Goal: Task Accomplishment & Management: Manage account settings

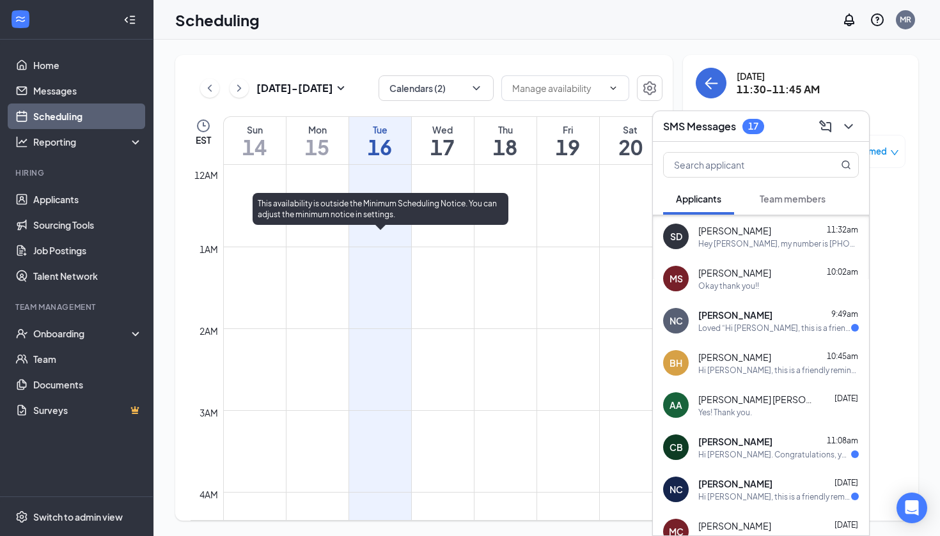
scroll to position [159, 0]
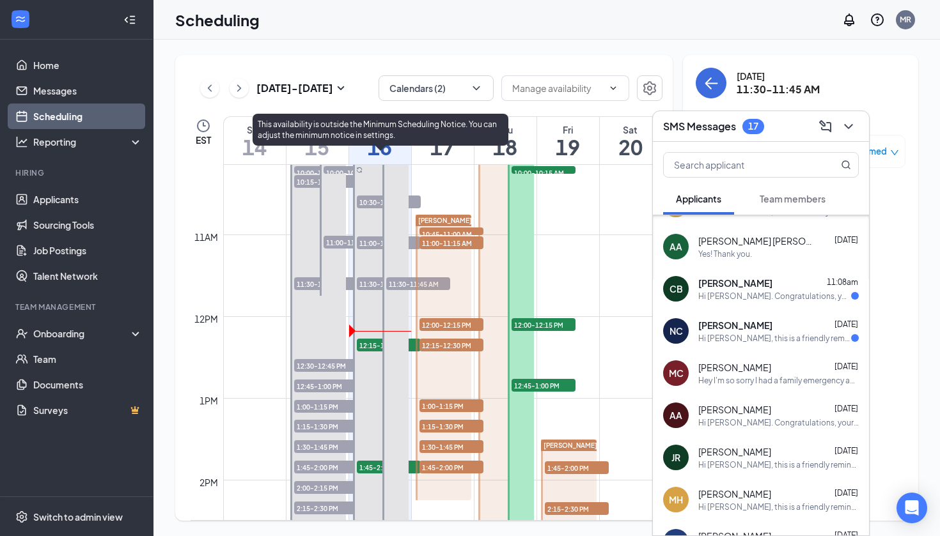
click at [373, 344] on span "12:15-12:30 PM" at bounding box center [389, 345] width 64 height 13
click at [372, 343] on span "12:15-12:30 PM" at bounding box center [389, 345] width 64 height 13
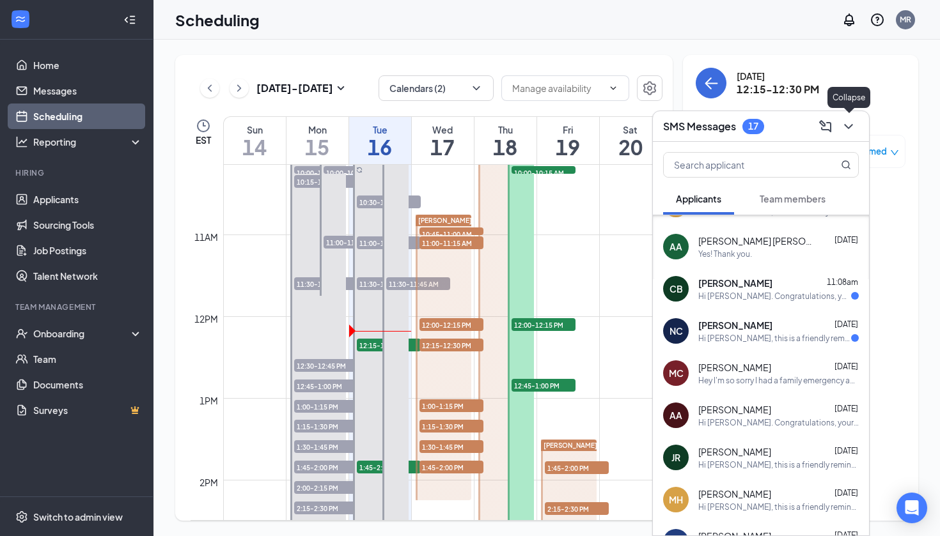
click at [847, 126] on icon "ChevronDown" at bounding box center [848, 126] width 8 height 5
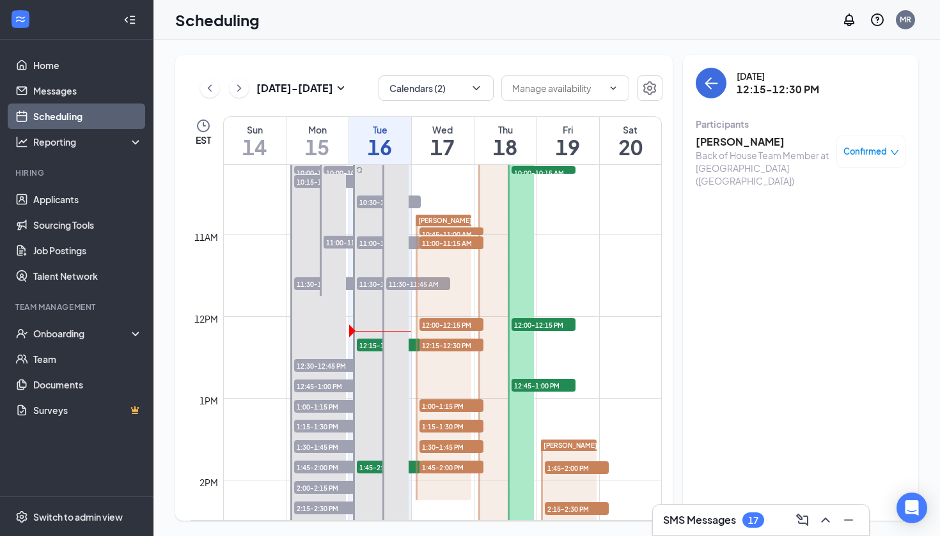
click at [735, 148] on h3 "[PERSON_NAME]" at bounding box center [763, 142] width 134 height 14
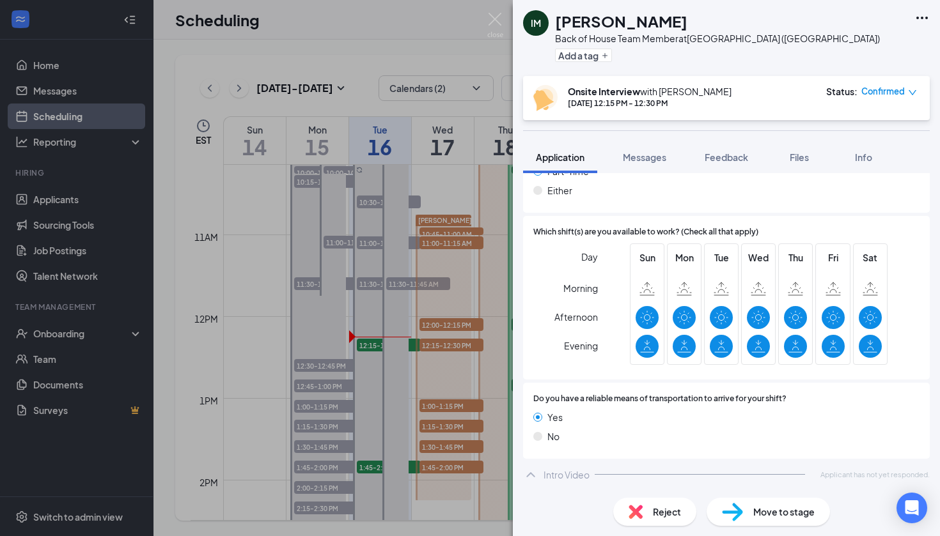
scroll to position [777, 0]
click at [750, 507] on div "Move to stage" at bounding box center [768, 512] width 123 height 28
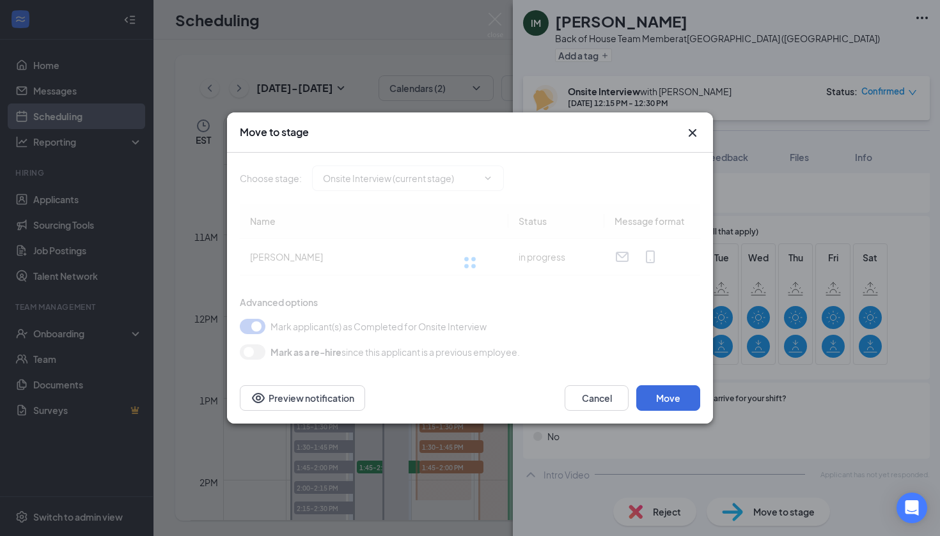
type input "Hiring Complete (next stage)"
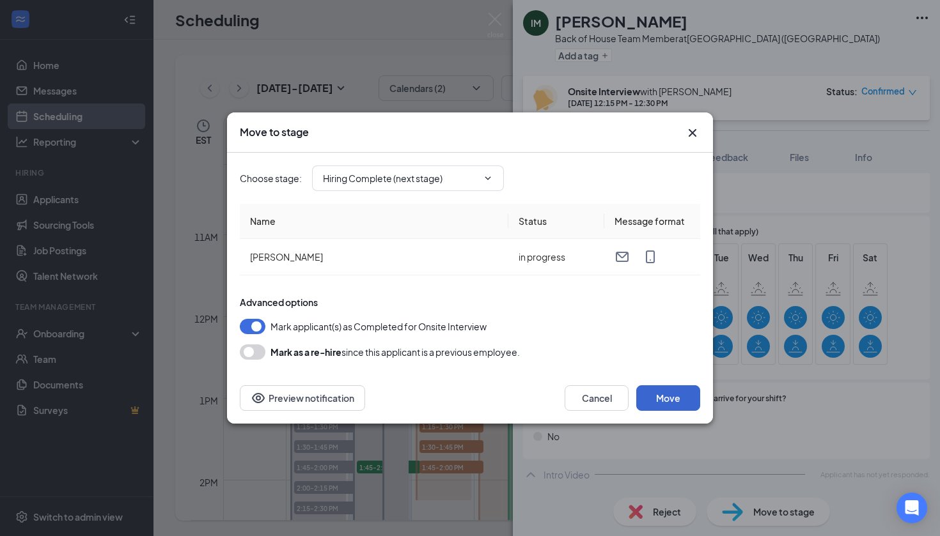
click at [664, 395] on button "Move" at bounding box center [668, 399] width 64 height 26
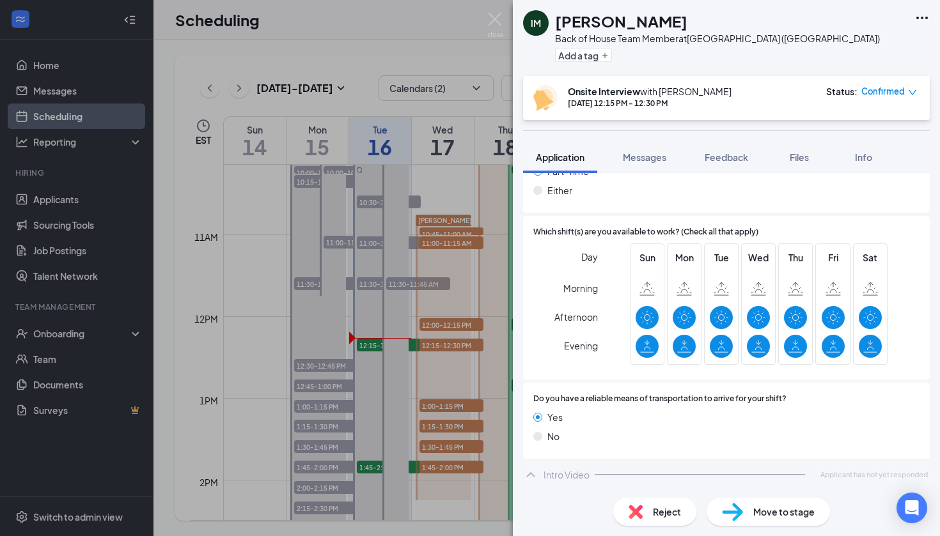
click at [743, 511] on div "Move to stage" at bounding box center [768, 512] width 123 height 28
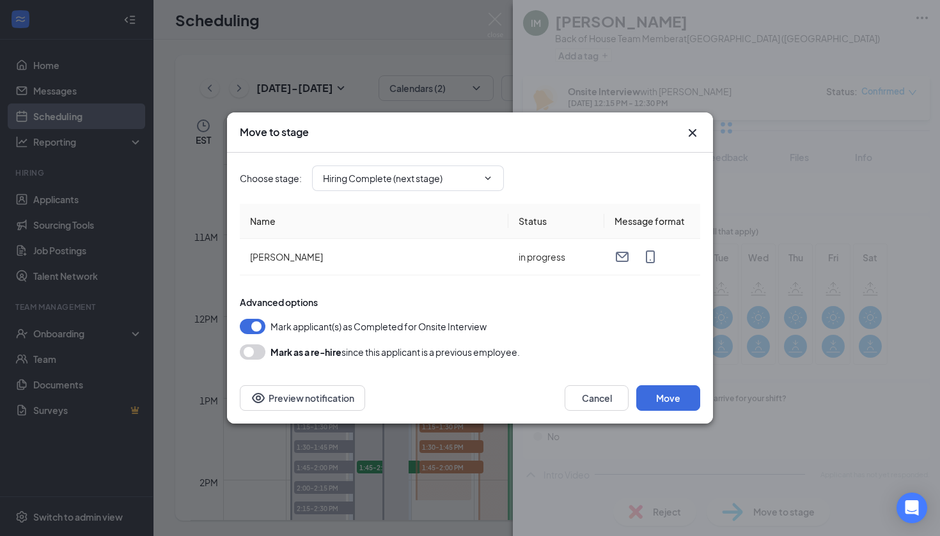
scroll to position [717, 0]
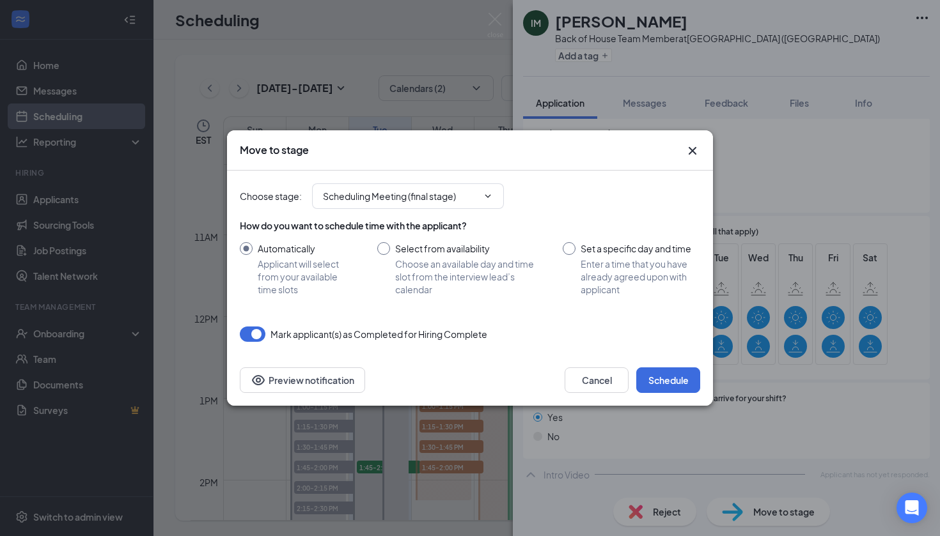
click at [694, 148] on icon "Cross" at bounding box center [693, 151] width 8 height 8
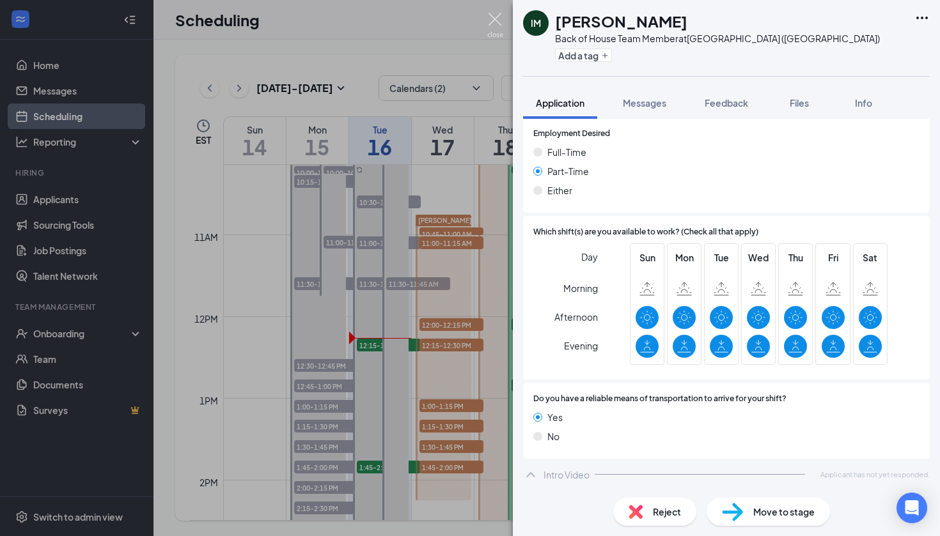
click at [491, 23] on img at bounding box center [495, 25] width 16 height 25
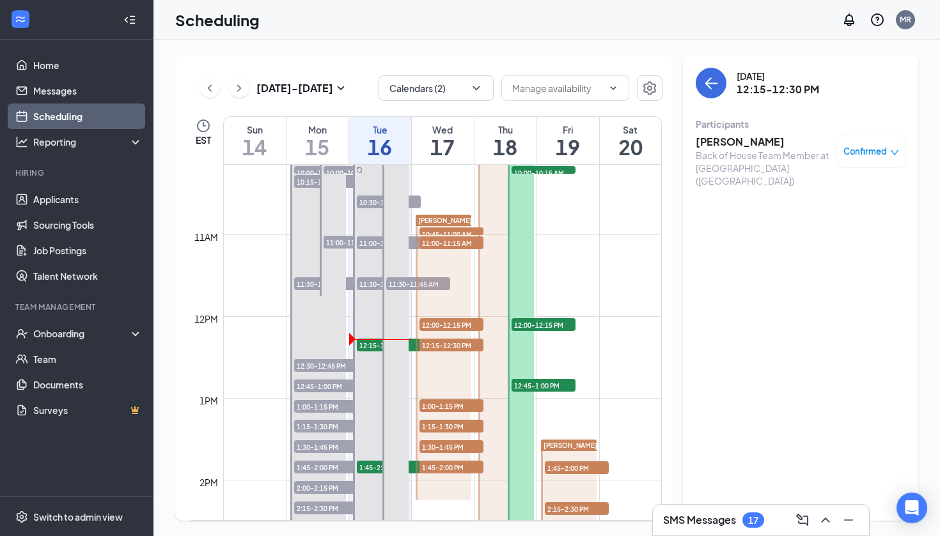
click at [820, 526] on icon "ChevronUp" at bounding box center [825, 520] width 15 height 15
